Goal: Navigation & Orientation: Find specific page/section

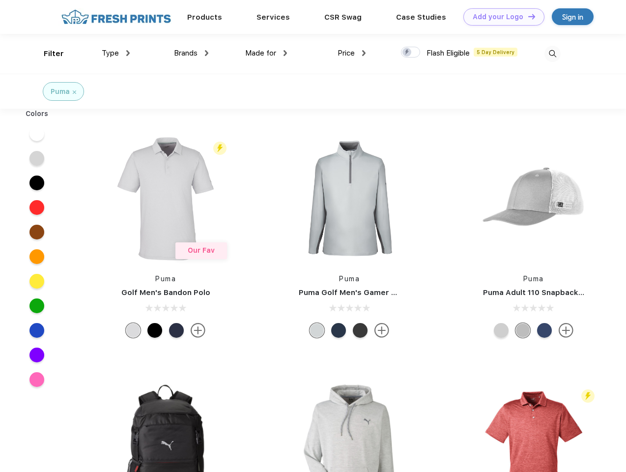
click at [501, 17] on link "Add your Logo Design Tool" at bounding box center [504, 16] width 81 height 17
click at [0, 0] on div "Design Tool" at bounding box center [0, 0] width 0 height 0
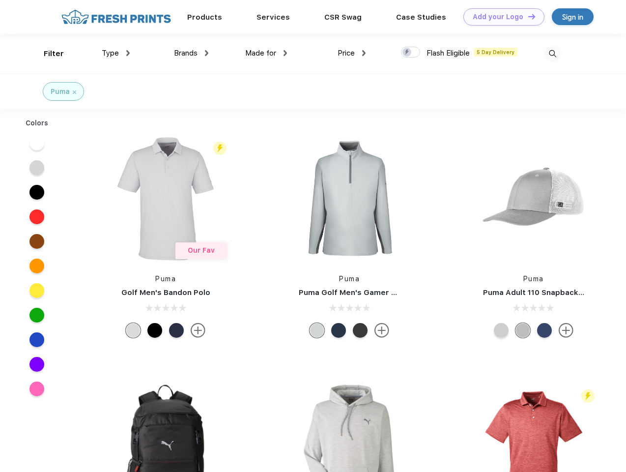
click at [528, 16] on link "Add your Logo Design Tool" at bounding box center [504, 16] width 81 height 17
click at [47, 54] on div "Filter" at bounding box center [54, 53] width 20 height 11
click at [116, 53] on span "Type" at bounding box center [110, 53] width 17 height 9
click at [191, 53] on span "Brands" at bounding box center [186, 53] width 24 height 9
click at [267, 53] on span "Made for" at bounding box center [260, 53] width 31 height 9
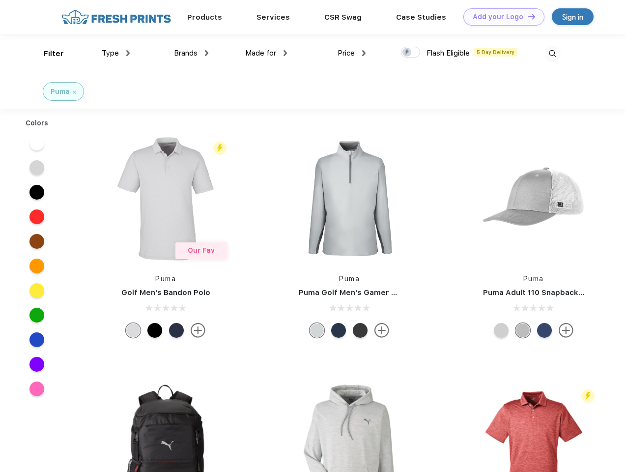
click at [352, 53] on span "Price" at bounding box center [346, 53] width 17 height 9
click at [411, 53] on div at bounding box center [410, 52] width 19 height 11
click at [408, 53] on input "checkbox" at bounding box center [404, 49] width 6 height 6
click at [553, 54] on img at bounding box center [553, 54] width 16 height 16
